Goal: Register for event/course

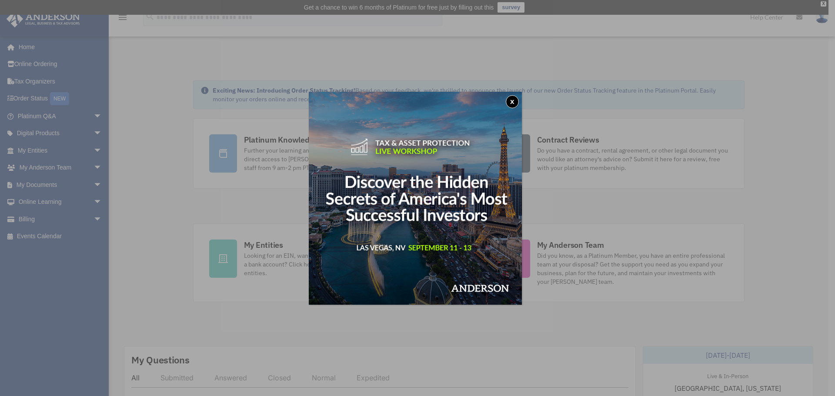
click at [515, 96] on button "x" at bounding box center [512, 101] width 13 height 13
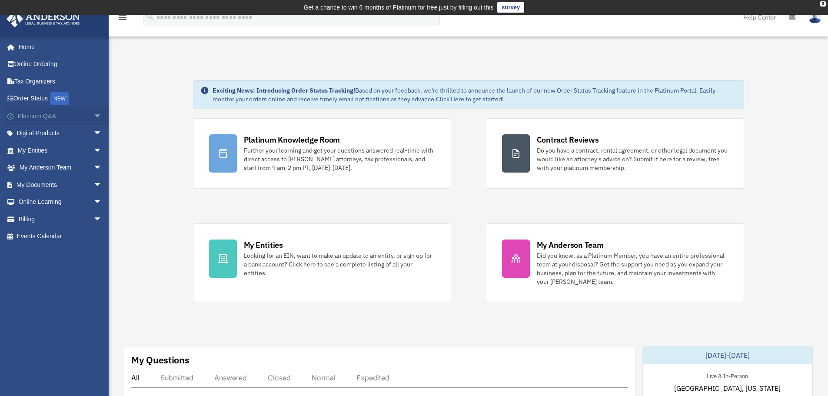
click at [82, 113] on link "Platinum Q&A arrow_drop_down" at bounding box center [60, 115] width 109 height 17
click at [93, 117] on span "arrow_drop_down" at bounding box center [101, 116] width 17 height 18
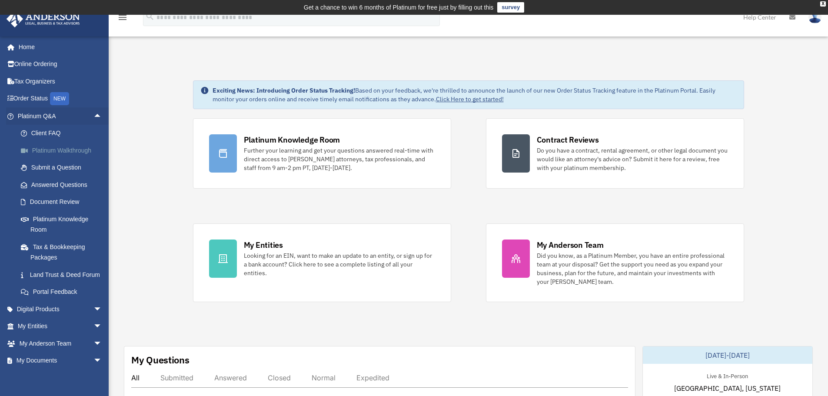
click at [83, 146] on link "Platinum Walkthrough" at bounding box center [63, 150] width 103 height 17
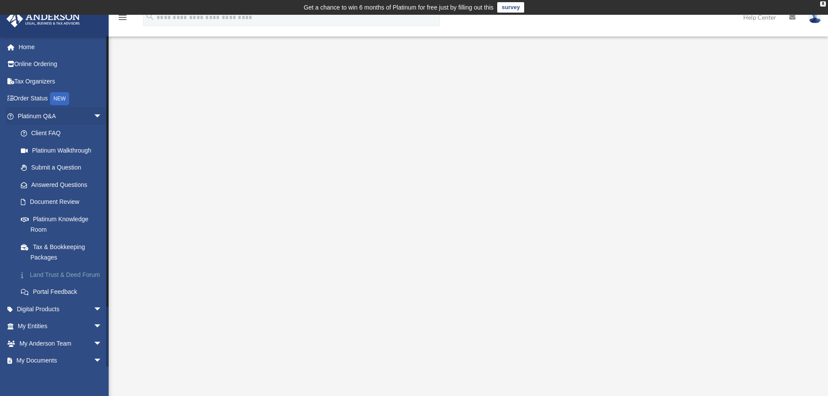
click at [67, 279] on link "Land Trust & Deed Forum" at bounding box center [63, 274] width 103 height 17
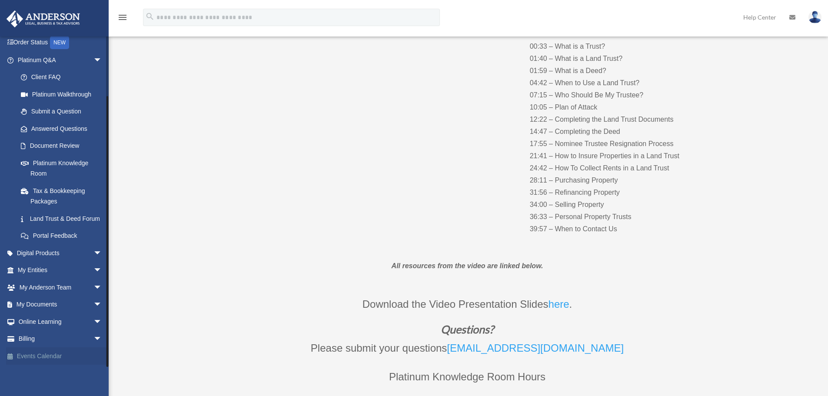
scroll to position [174, 0]
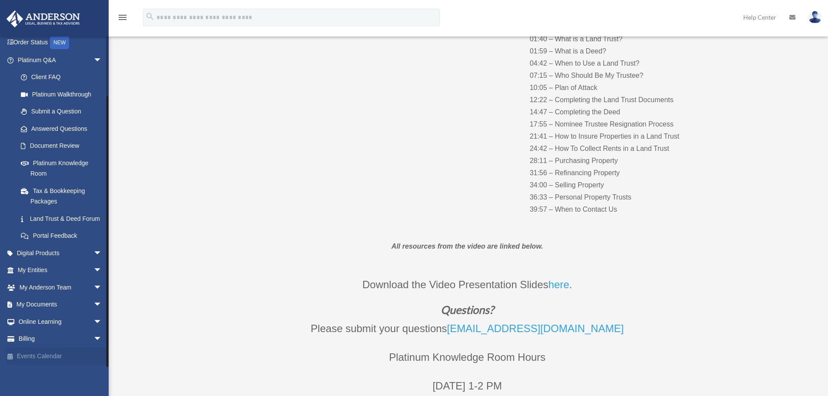
click at [55, 359] on link "Events Calendar" at bounding box center [60, 355] width 109 height 17
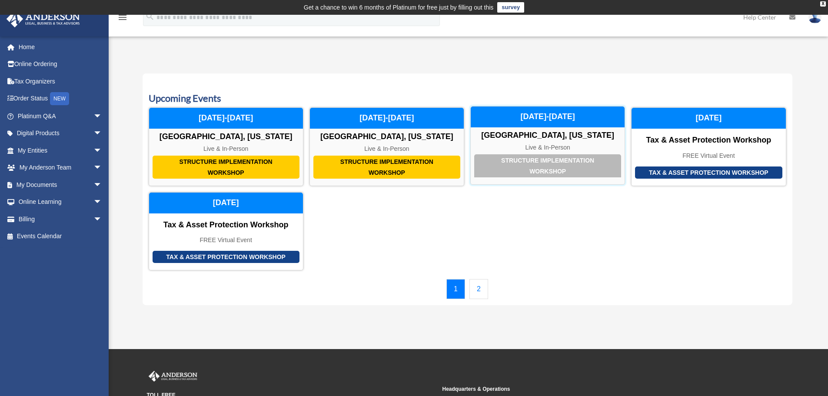
click at [575, 144] on div "Live & In-Person" at bounding box center [548, 147] width 154 height 7
click at [480, 290] on link "2" at bounding box center [478, 289] width 19 height 20
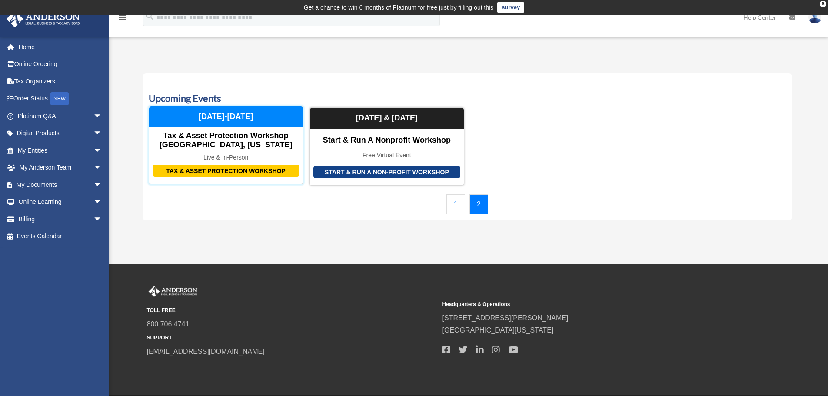
click at [218, 143] on div "Tax & Asset Protection Workshop Las Vegas, Nevada" at bounding box center [226, 140] width 154 height 19
